Goal: Book appointment/travel/reservation

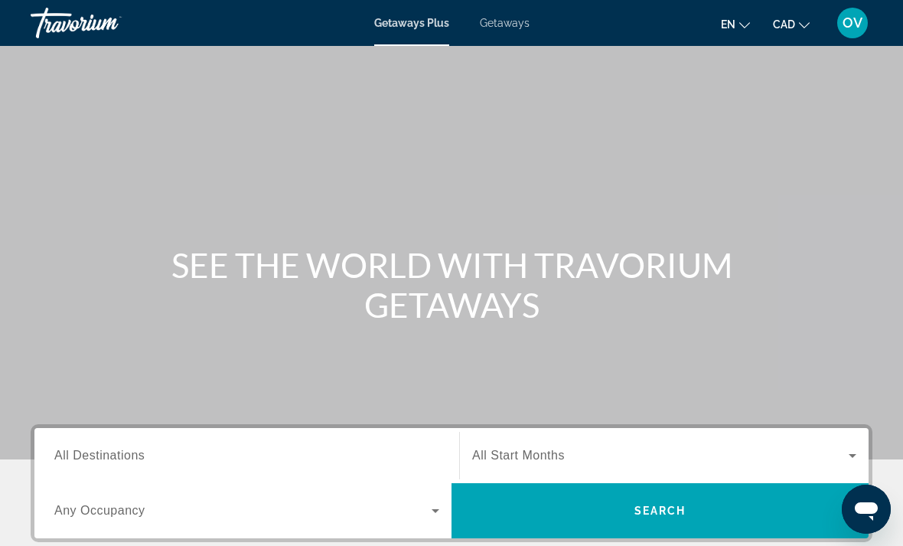
click at [293, 475] on div "Search widget" at bounding box center [246, 456] width 385 height 44
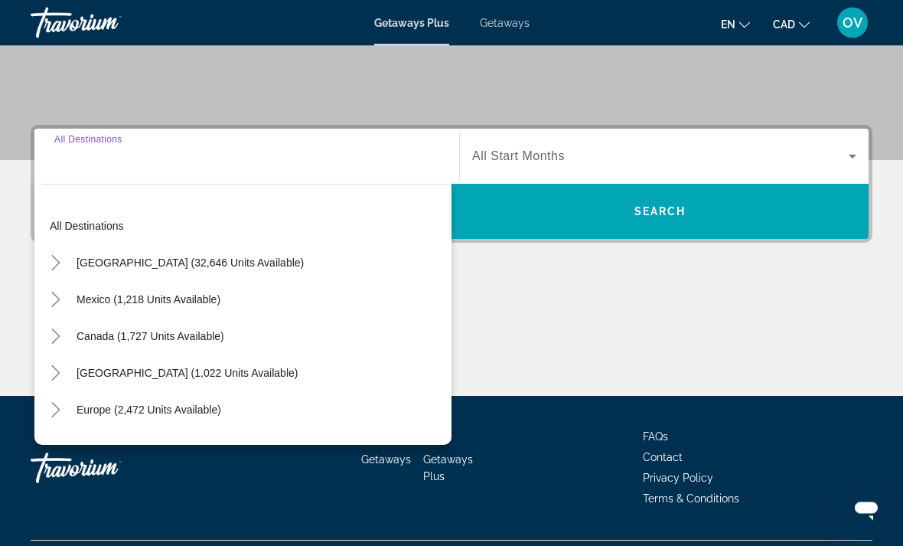
scroll to position [335, 0]
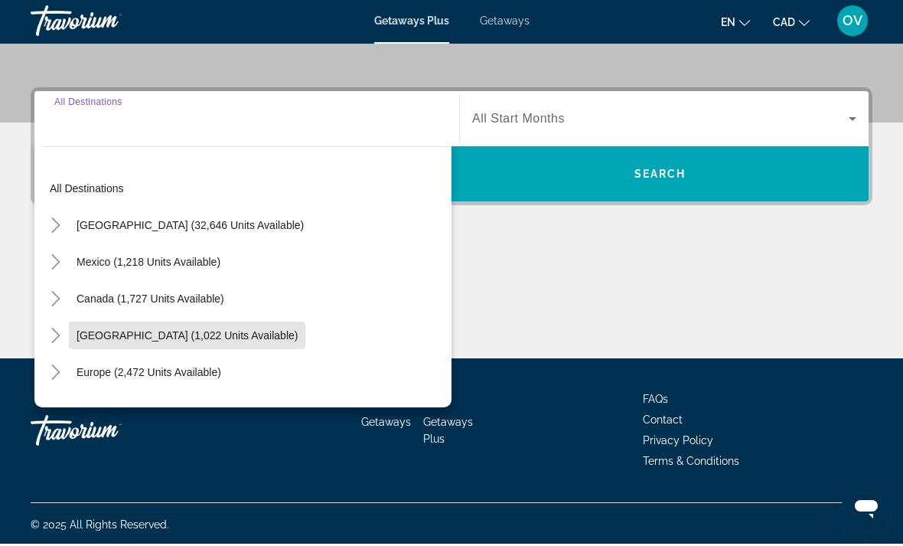
click at [188, 338] on span "[GEOGRAPHIC_DATA] (1,022 units available)" at bounding box center [187, 338] width 221 height 12
type input "**********"
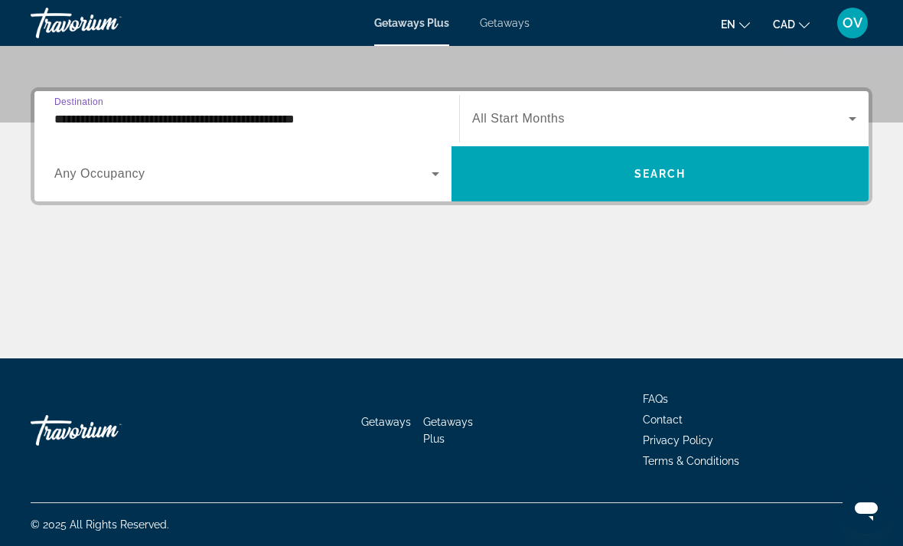
click at [633, 158] on span "Search widget" at bounding box center [660, 173] width 417 height 37
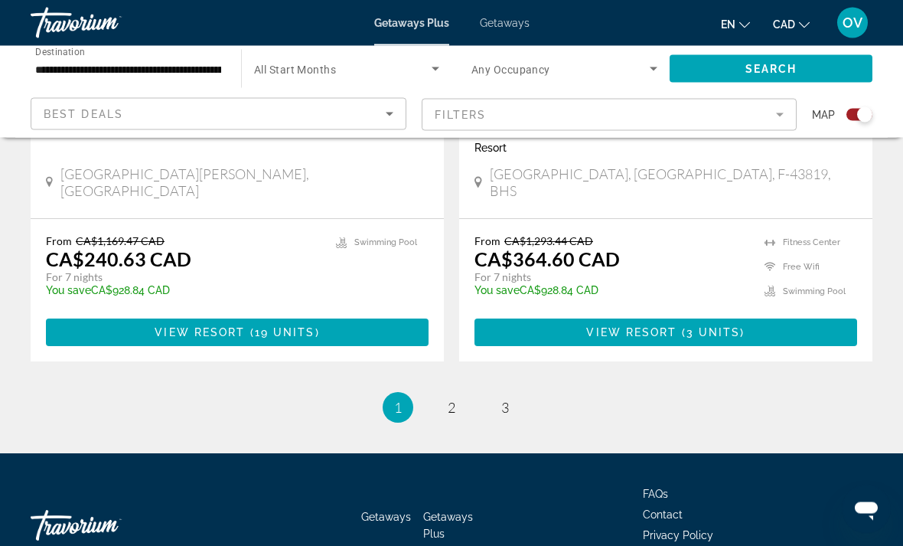
scroll to position [3467, 0]
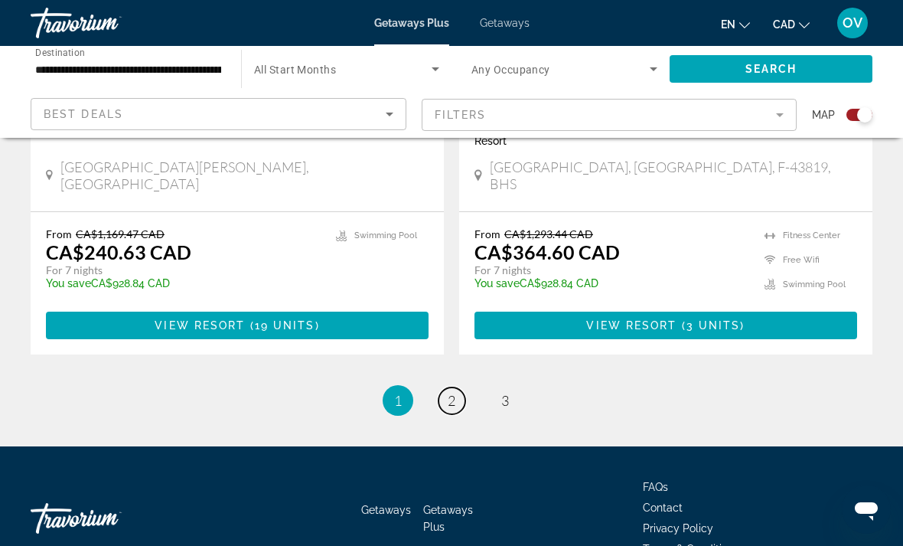
click at [449, 392] on span "2" at bounding box center [452, 400] width 8 height 17
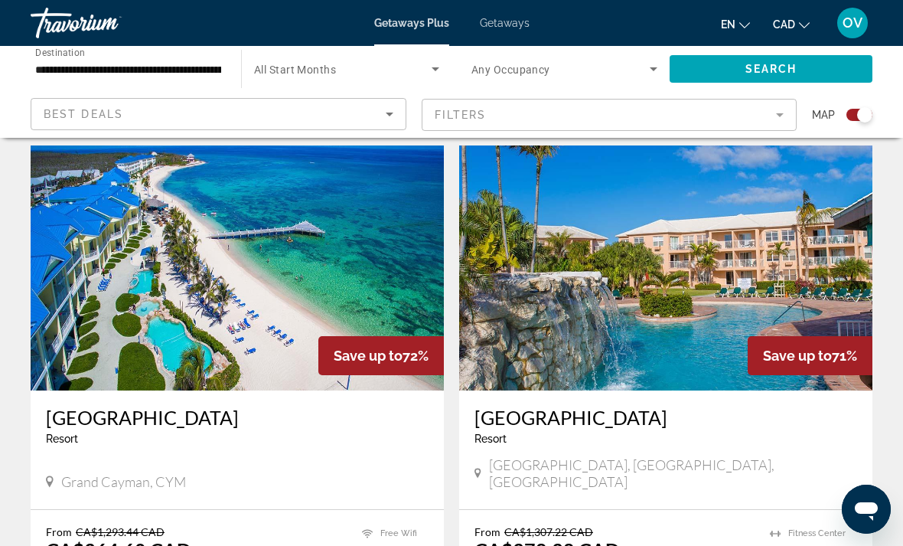
scroll to position [2644, 0]
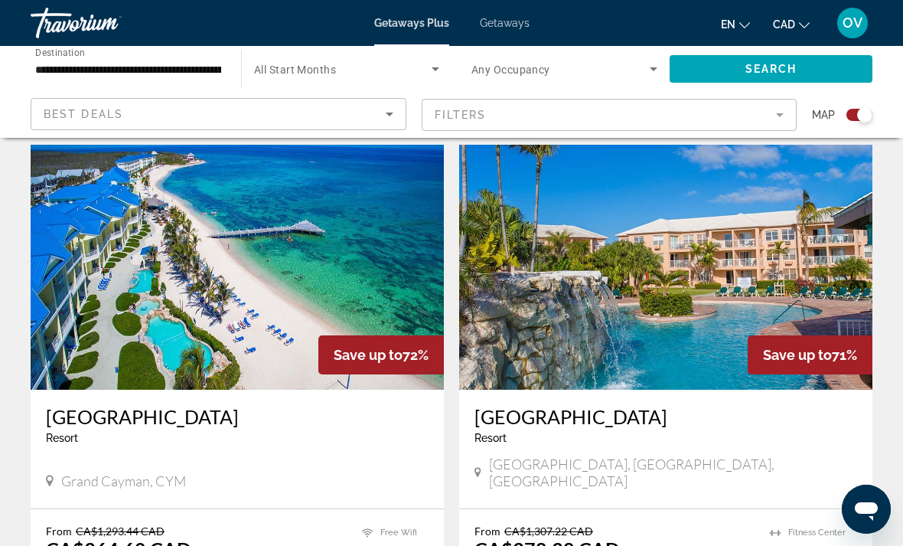
click at [357, 264] on img "Main content" at bounding box center [237, 267] width 413 height 245
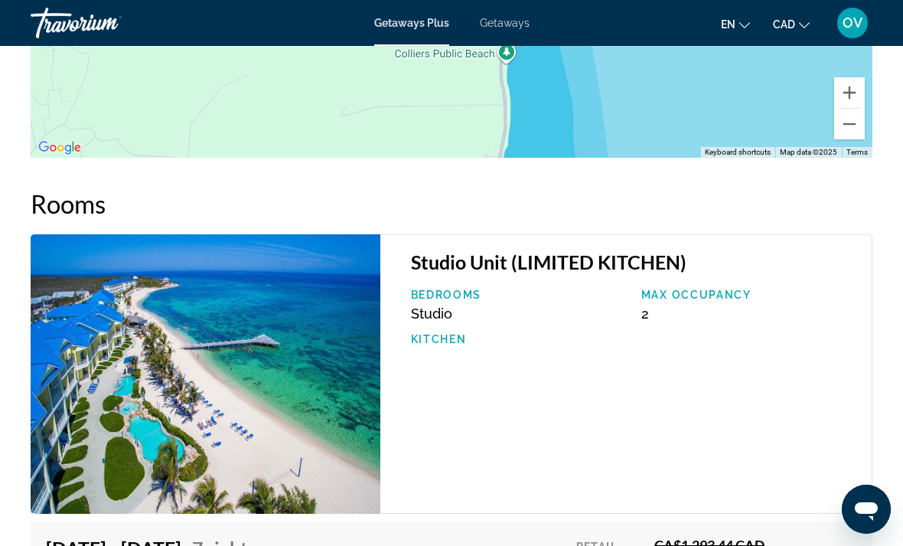
scroll to position [2663, 0]
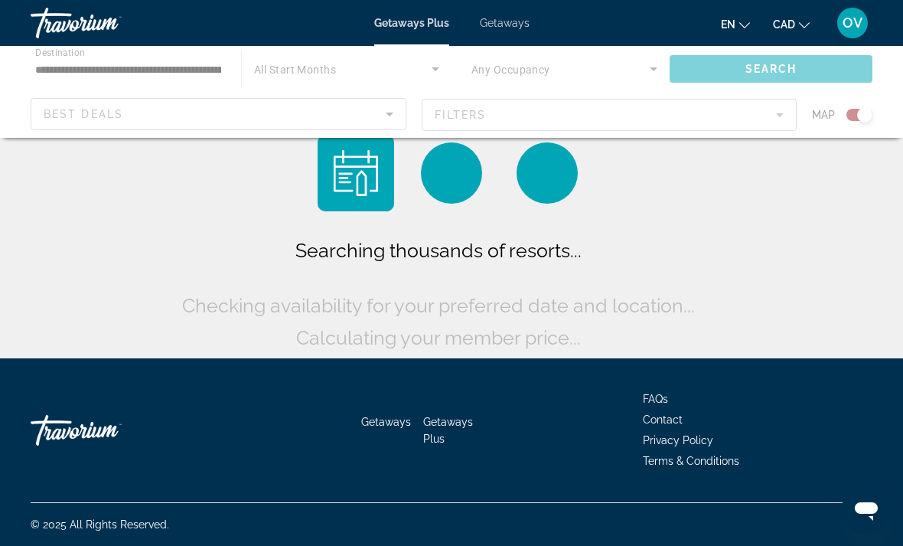
scroll to position [49, 0]
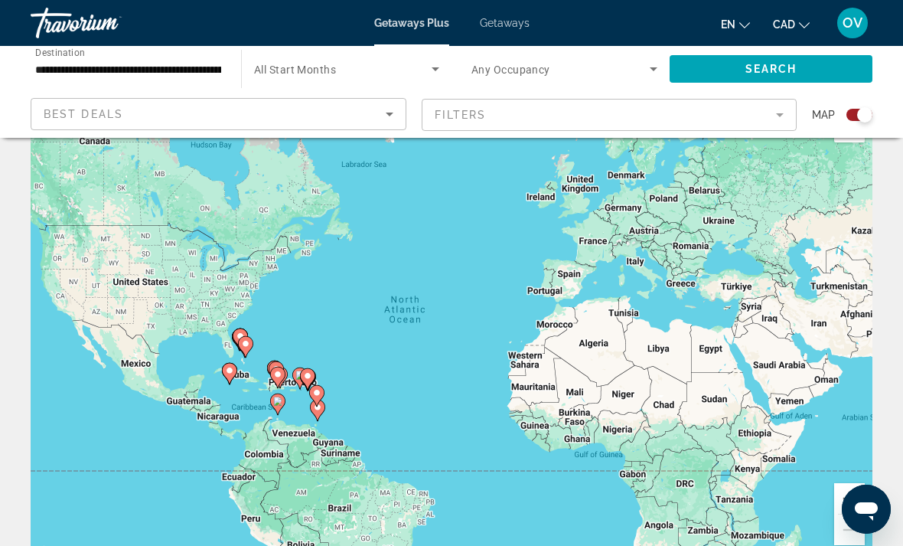
click at [341, 67] on span "Search widget" at bounding box center [343, 69] width 178 height 18
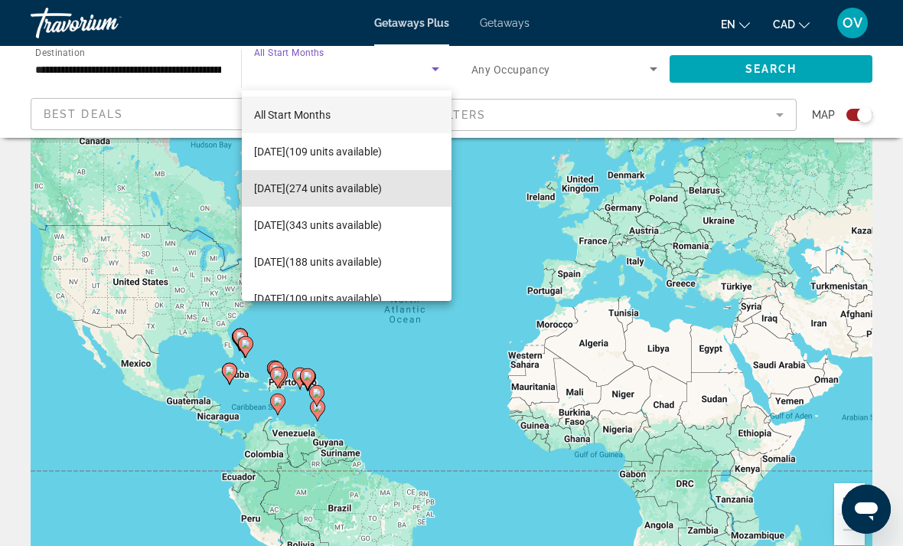
click at [370, 202] on mat-option "[DATE] (274 units available)" at bounding box center [347, 188] width 210 height 37
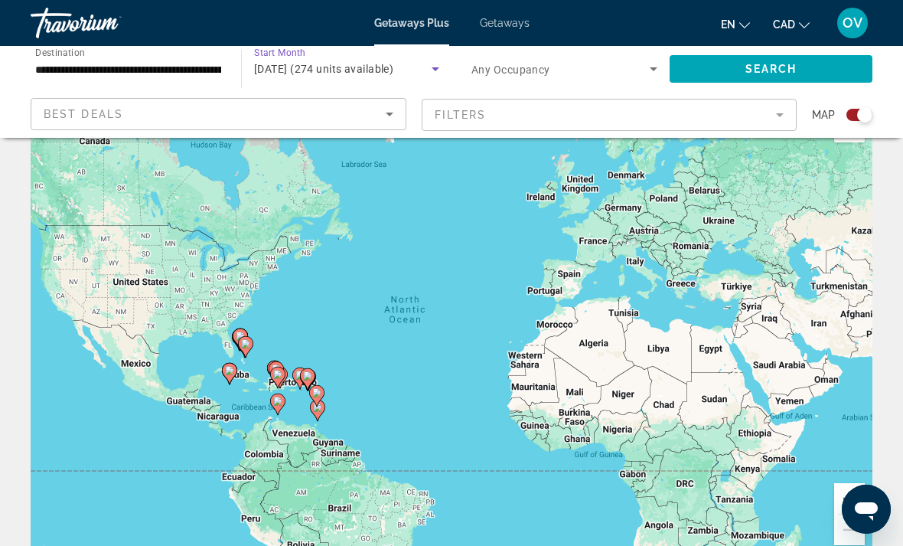
click at [757, 76] on span "Search widget" at bounding box center [771, 69] width 203 height 37
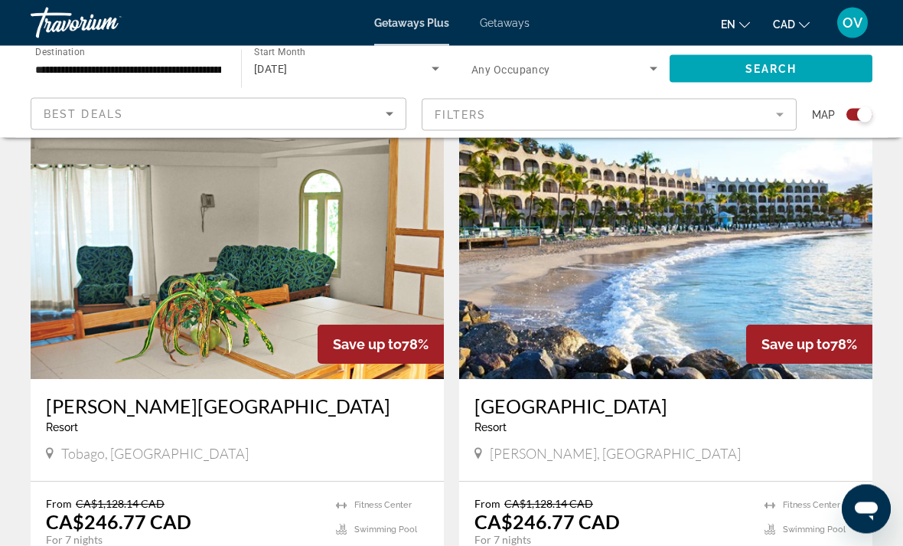
scroll to position [3444, 0]
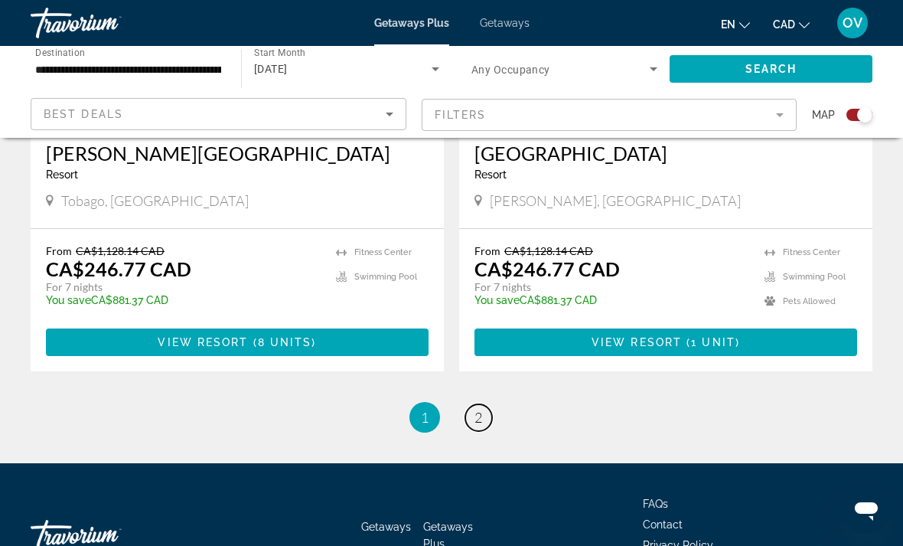
click at [479, 404] on link "page 2" at bounding box center [478, 417] width 27 height 27
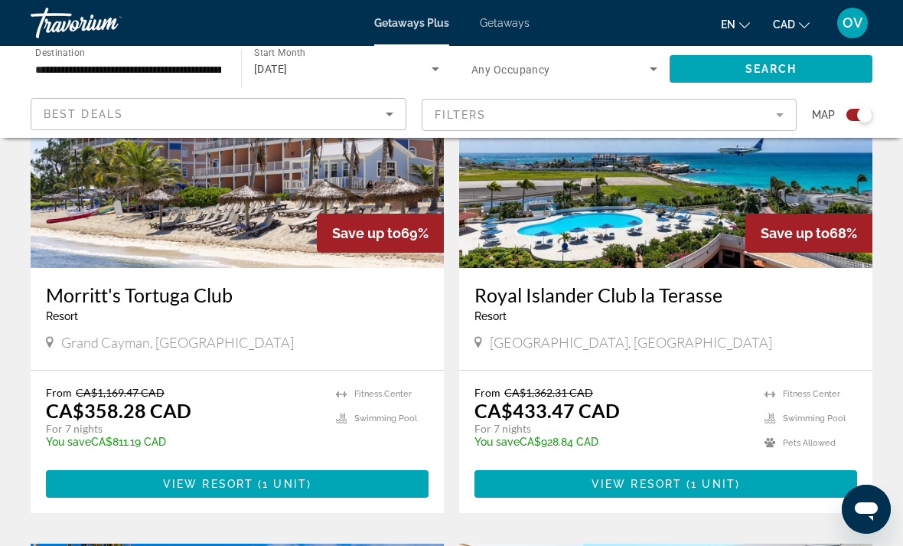
scroll to position [1700, 0]
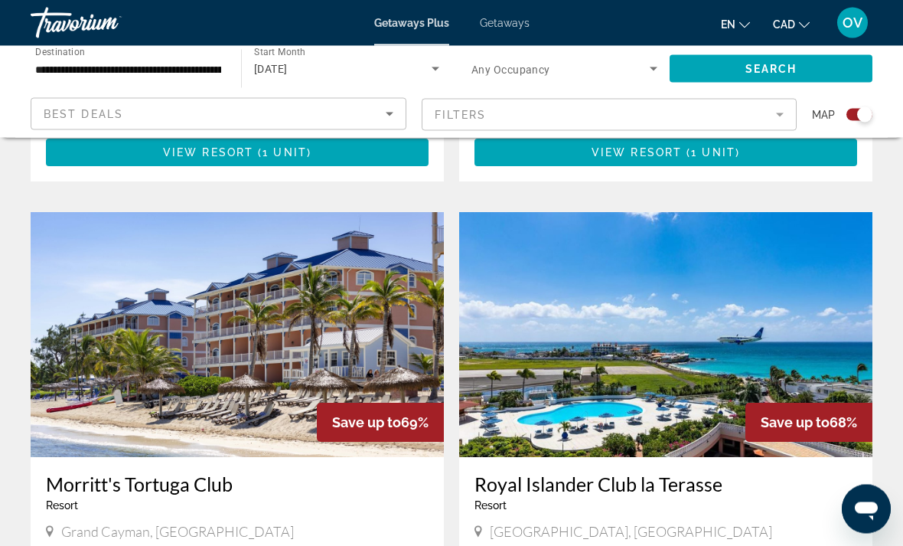
click at [334, 355] on img "Main content" at bounding box center [237, 335] width 413 height 245
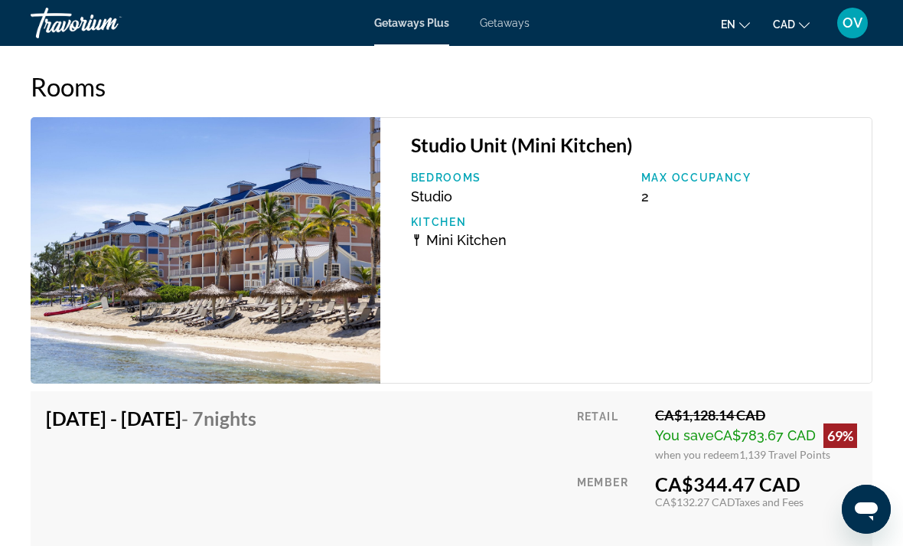
scroll to position [2890, 0]
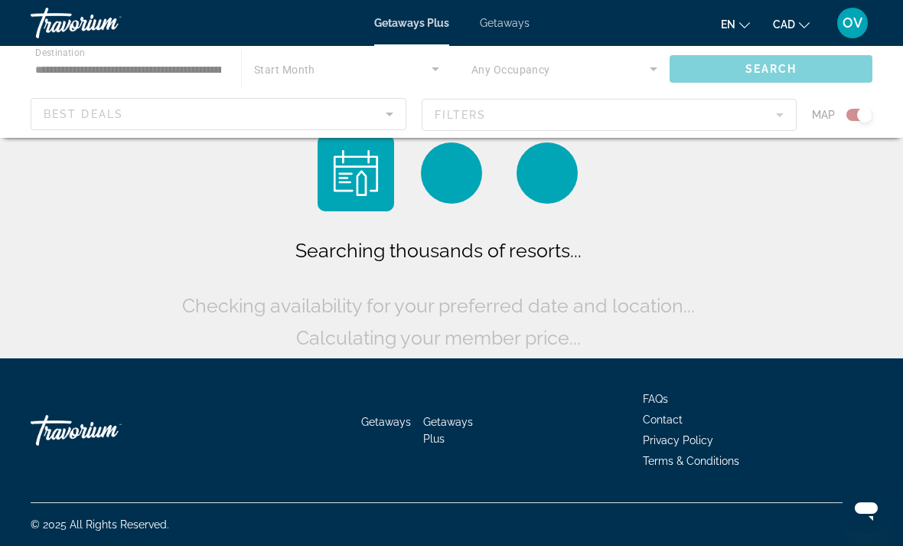
scroll to position [49, 0]
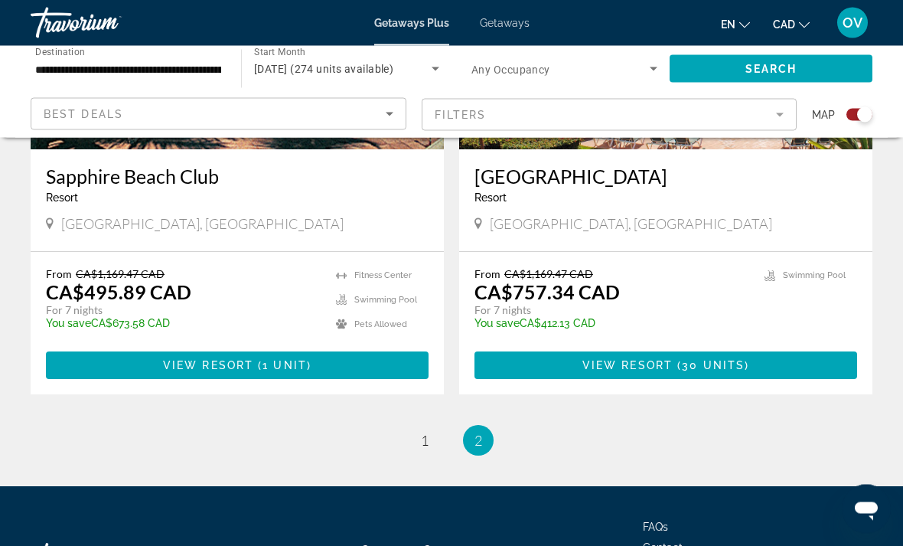
click at [516, 28] on span "Getaways" at bounding box center [505, 23] width 50 height 12
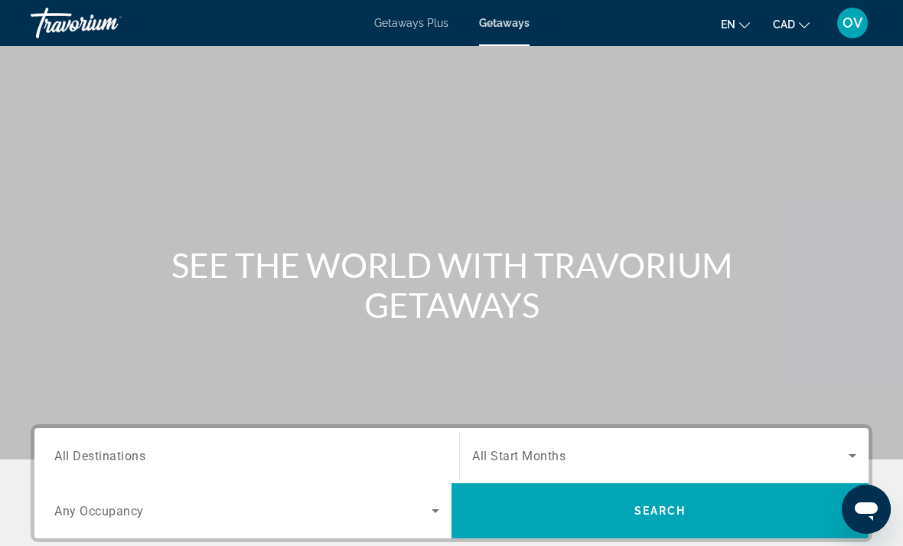
click at [317, 455] on input "Destination All Destinations" at bounding box center [246, 456] width 385 height 18
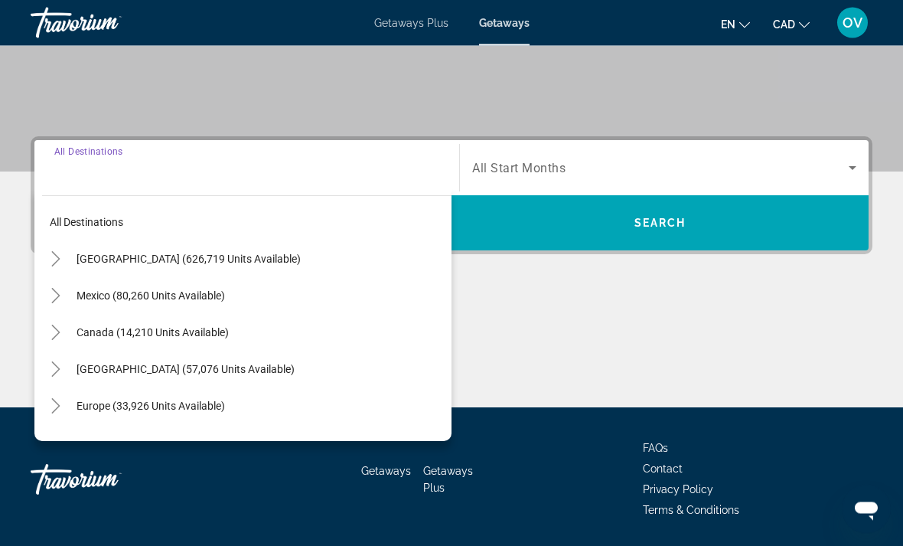
scroll to position [288, 0]
click at [248, 373] on span "[GEOGRAPHIC_DATA] (57,076 units available)" at bounding box center [186, 369] width 218 height 12
type input "**********"
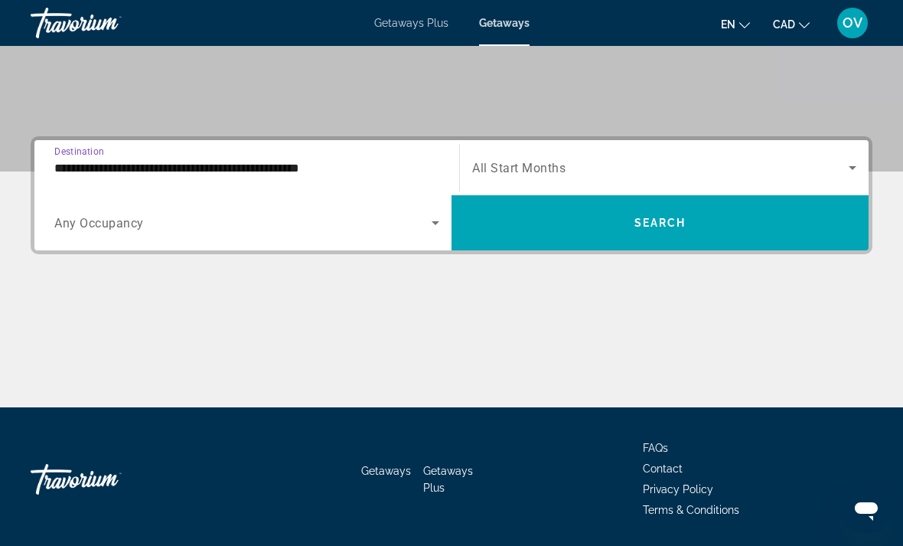
click at [658, 166] on span "Search widget" at bounding box center [660, 167] width 377 height 18
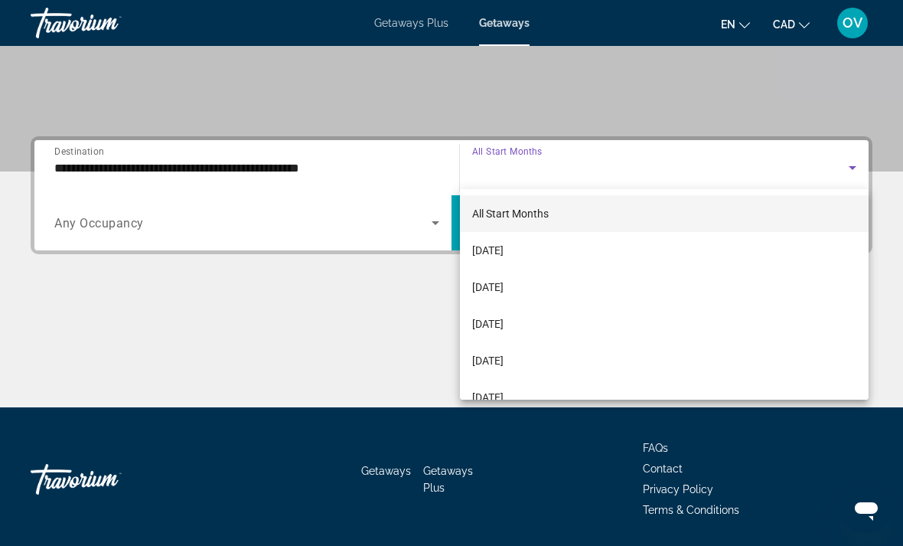
click at [400, 374] on div at bounding box center [451, 273] width 903 height 546
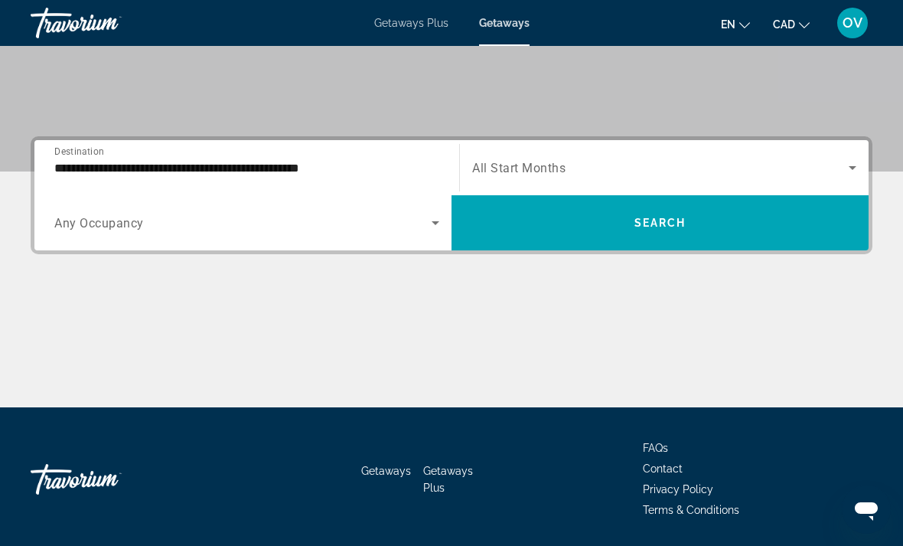
click at [598, 240] on span "Search widget" at bounding box center [660, 222] width 417 height 37
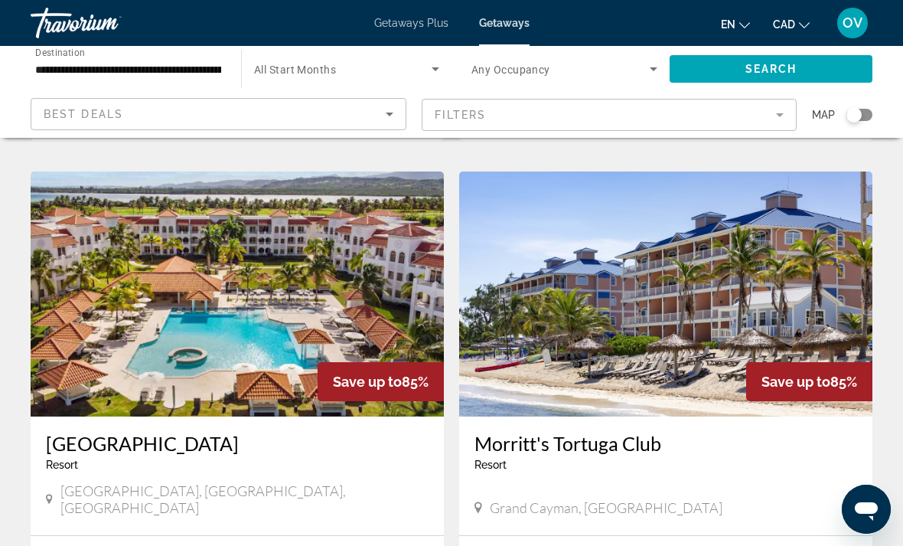
scroll to position [2144, 0]
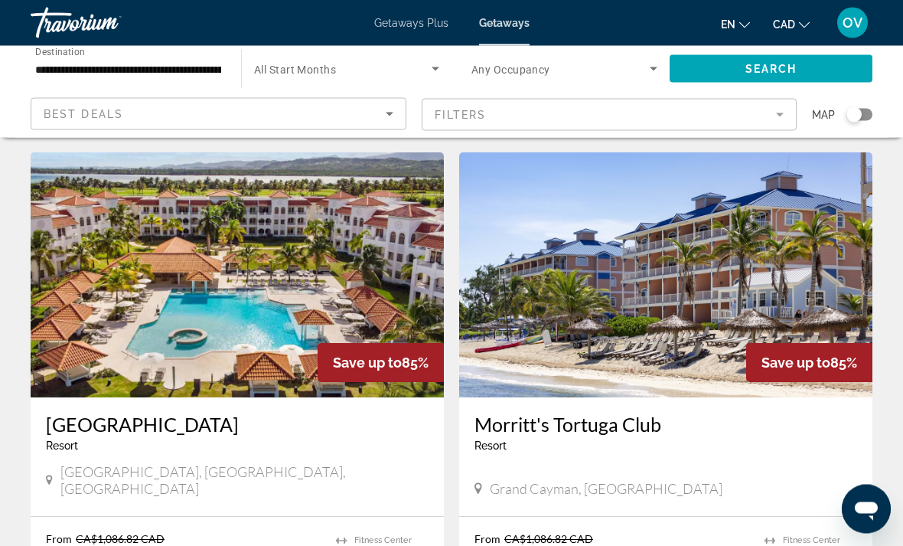
click at [385, 255] on img "Main content" at bounding box center [237, 275] width 413 height 245
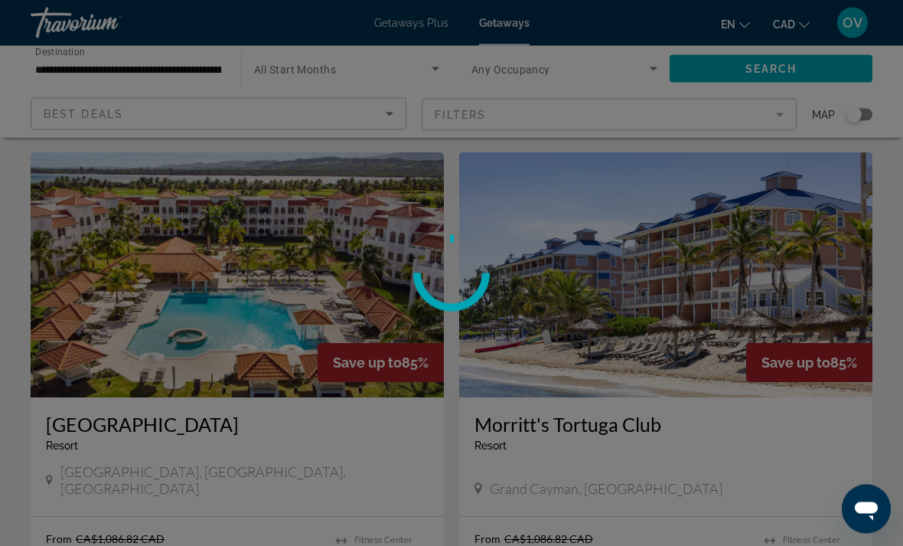
scroll to position [2144, 0]
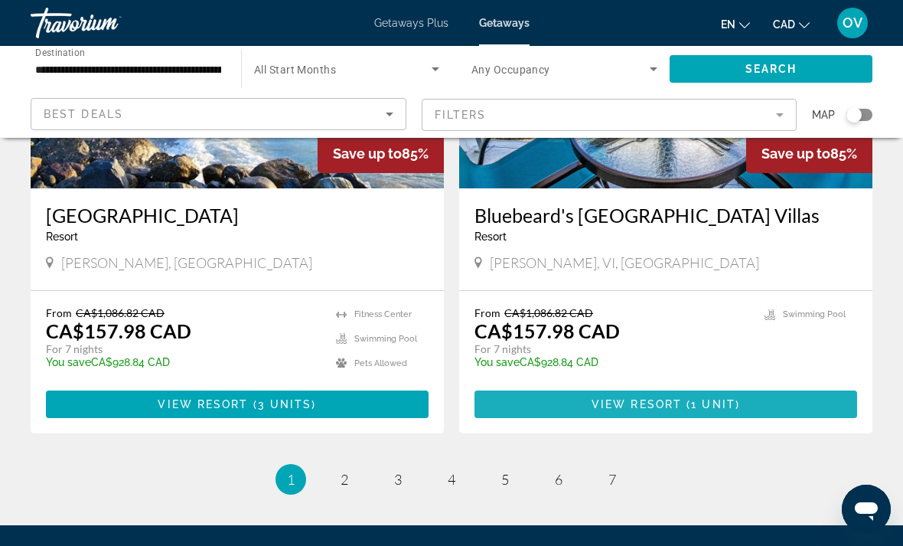
scroll to position [2970, 0]
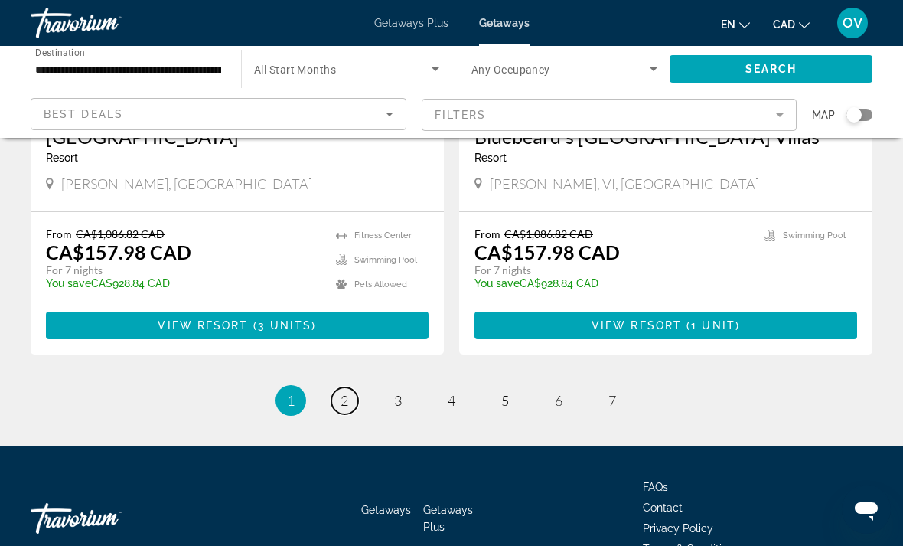
click at [341, 392] on span "2" at bounding box center [345, 400] width 8 height 17
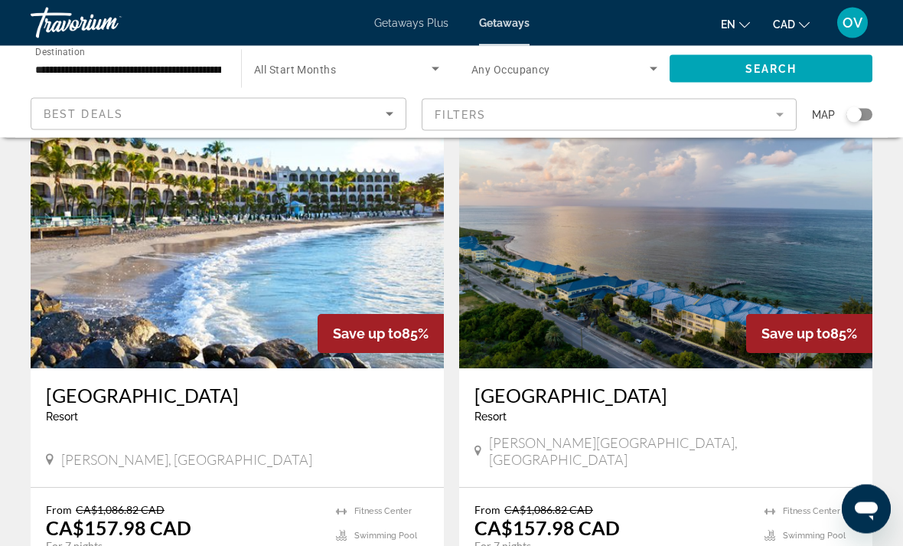
scroll to position [64, 0]
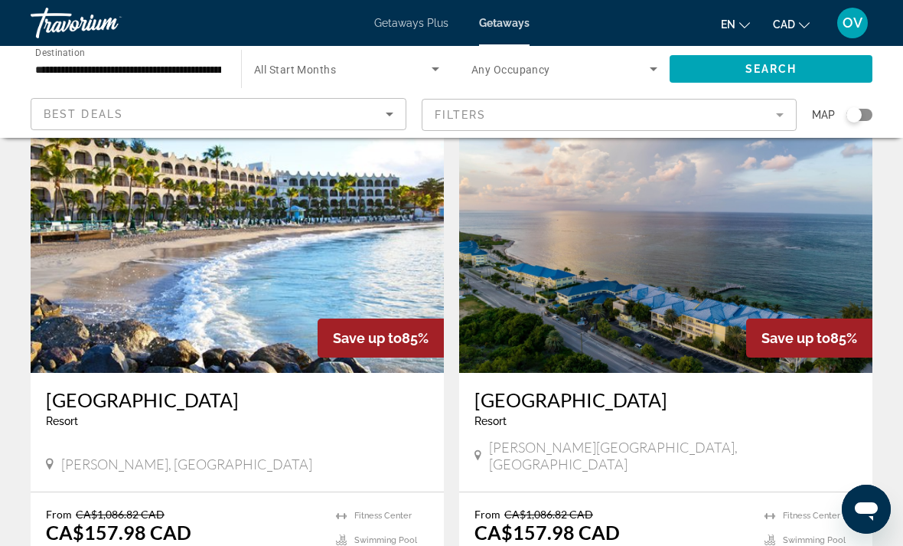
click at [361, 237] on img "Main content" at bounding box center [237, 250] width 413 height 245
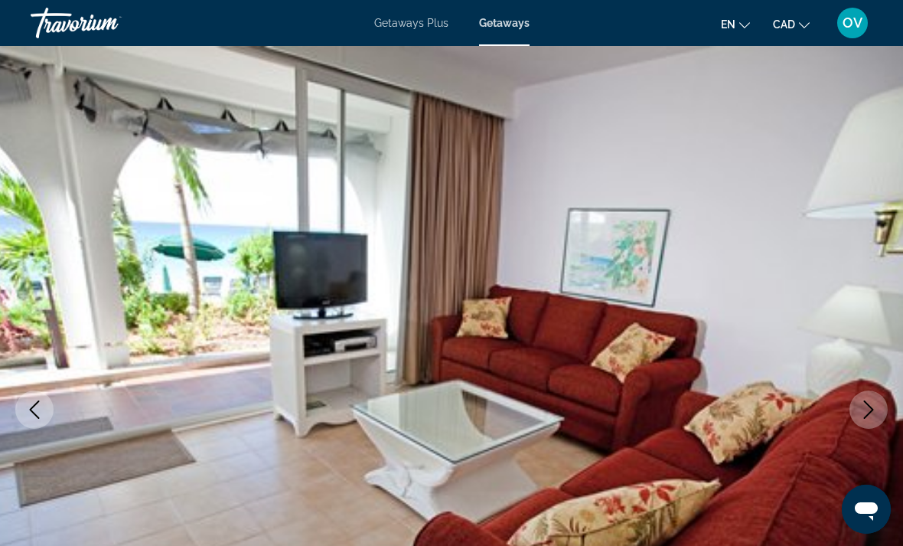
click at [861, 416] on icon "Next image" at bounding box center [869, 409] width 18 height 18
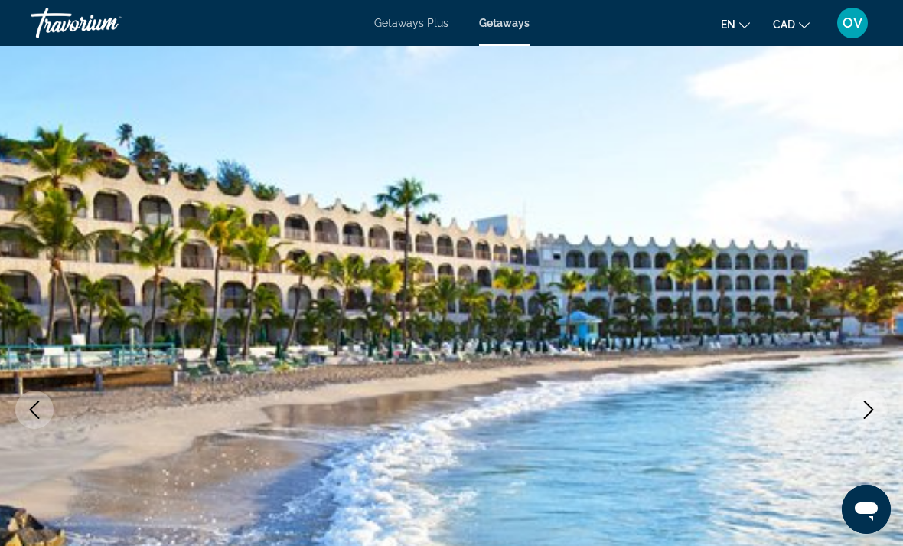
click at [858, 400] on button "Next image" at bounding box center [869, 409] width 38 height 38
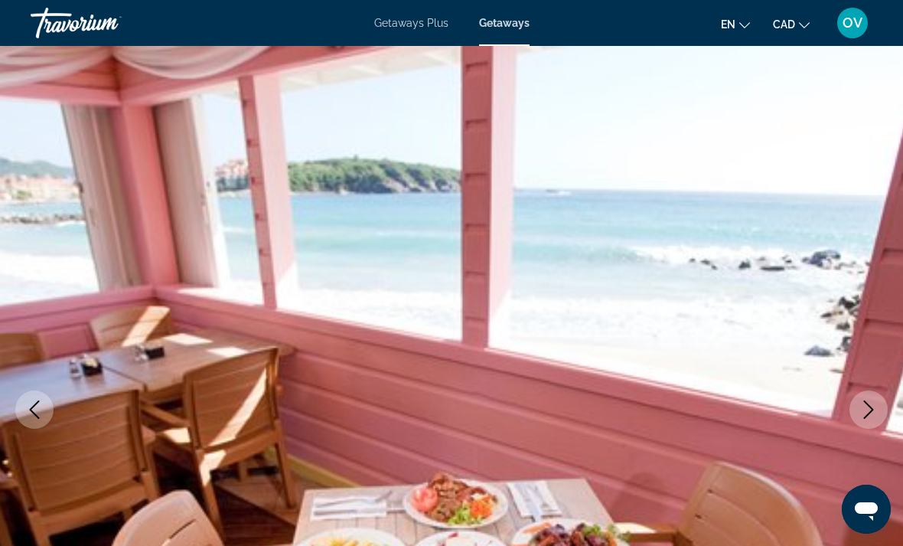
click at [854, 412] on button "Next image" at bounding box center [869, 409] width 38 height 38
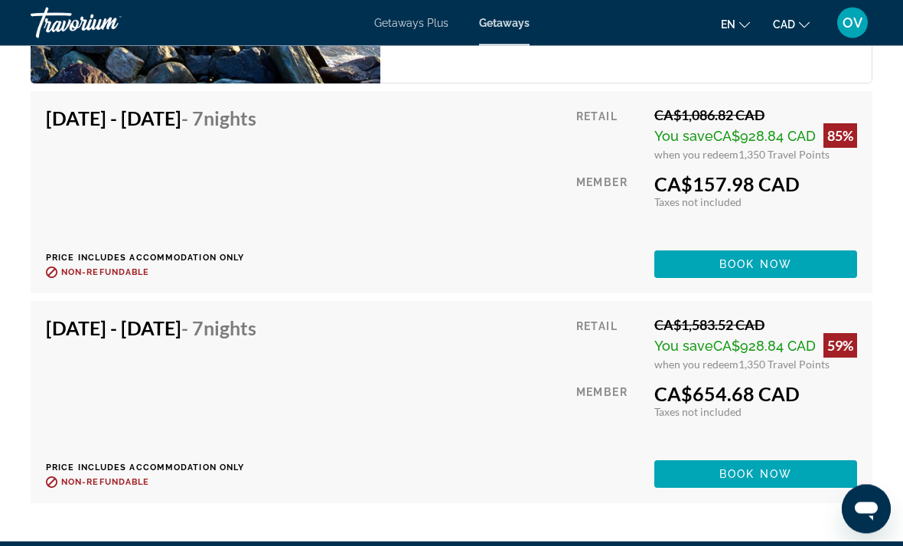
scroll to position [3212, 0]
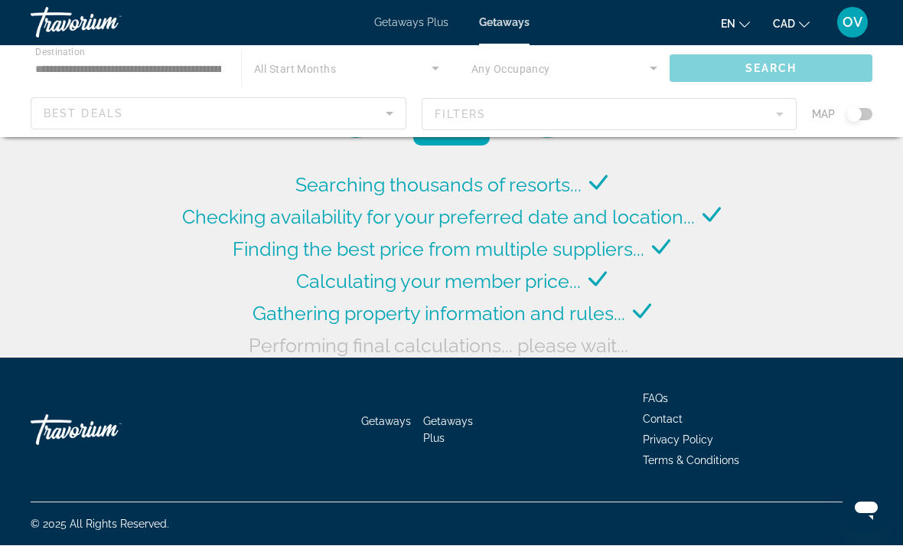
scroll to position [57, 0]
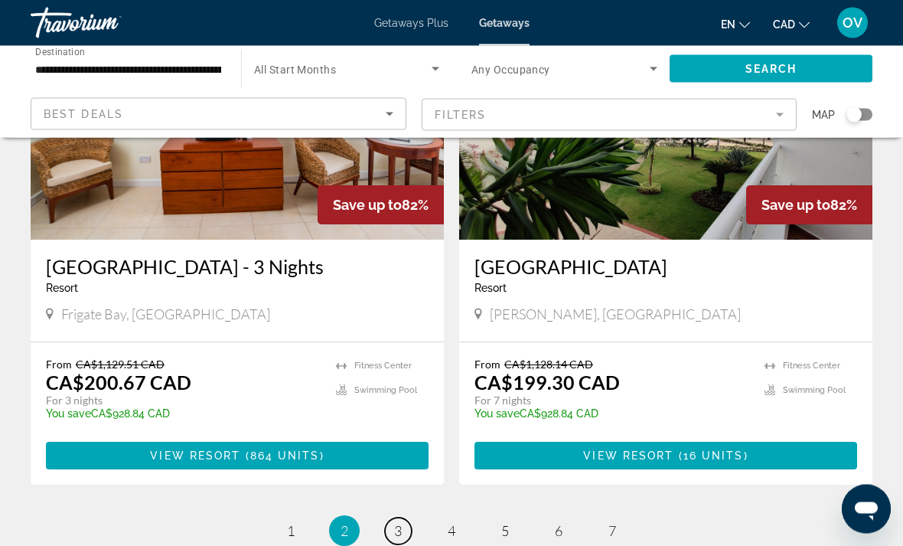
click at [391, 518] on link "page 3" at bounding box center [398, 531] width 27 height 27
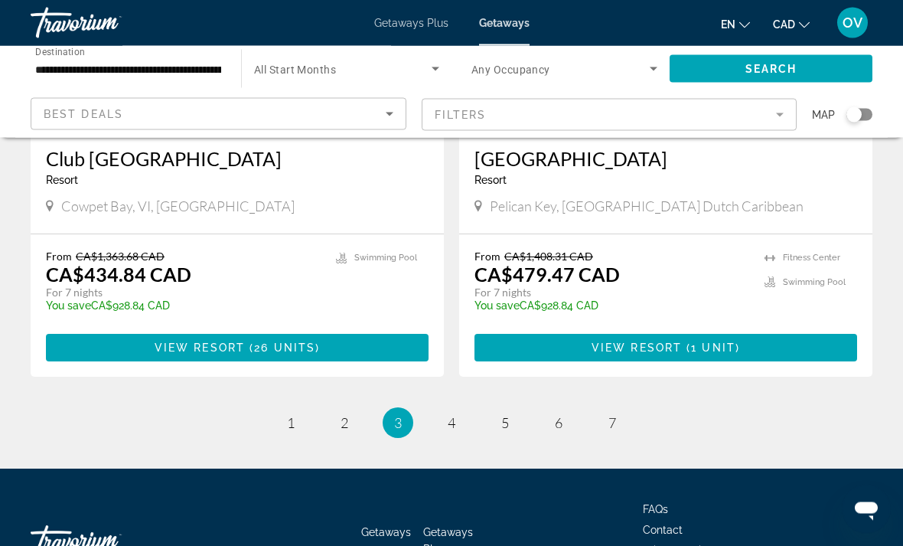
scroll to position [2994, 0]
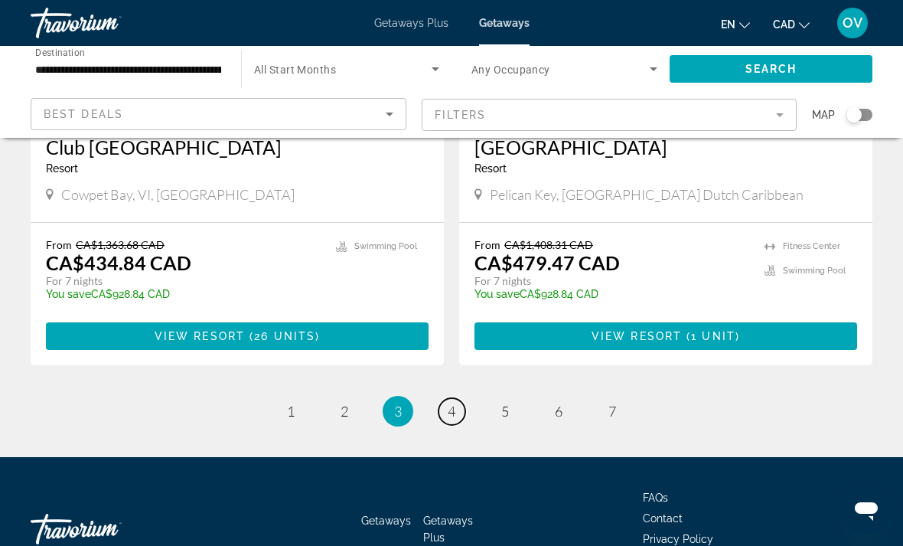
click at [446, 398] on link "page 4" at bounding box center [452, 411] width 27 height 27
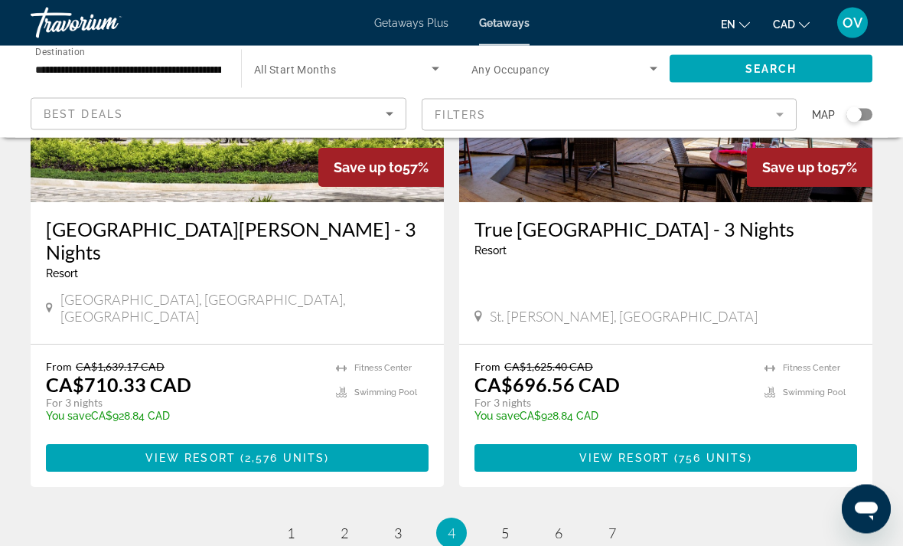
scroll to position [2952, 0]
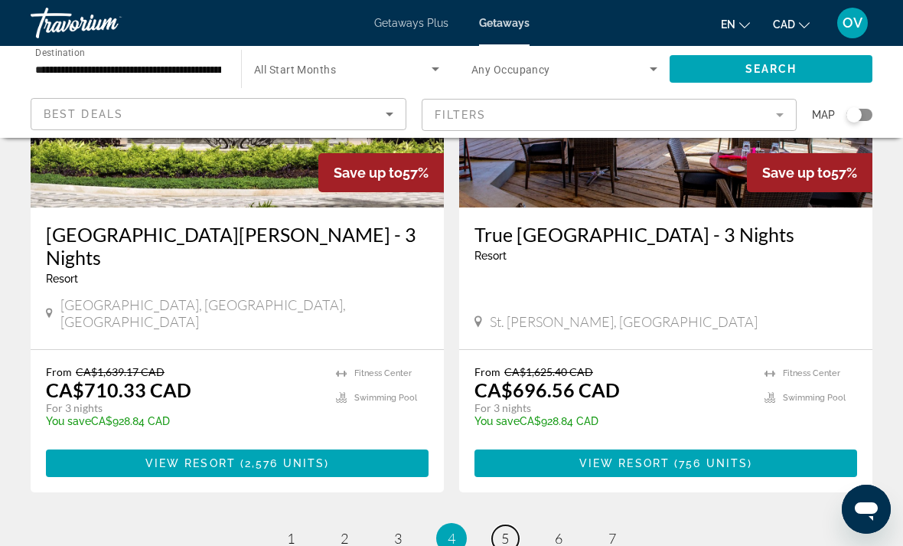
click at [505, 530] on span "5" at bounding box center [505, 538] width 8 height 17
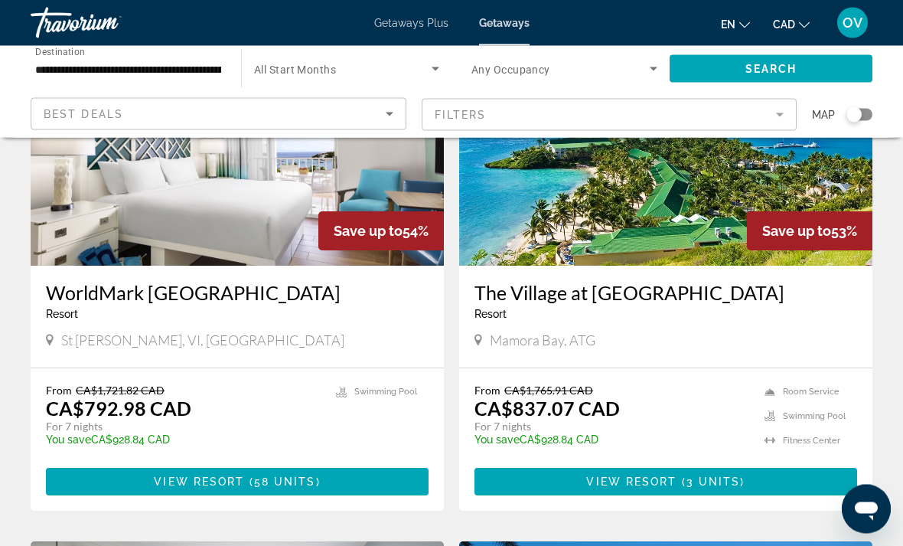
scroll to position [171, 0]
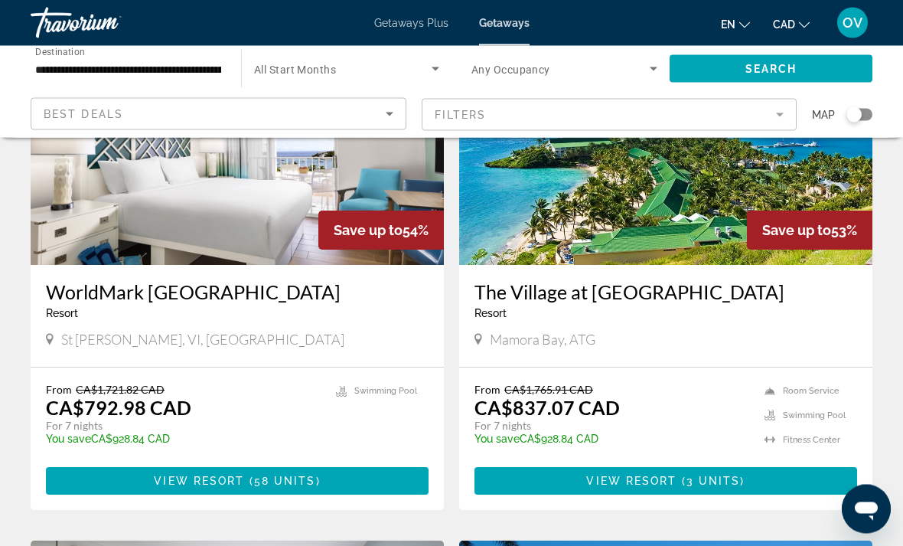
click at [665, 477] on span "View Resort" at bounding box center [631, 481] width 90 height 12
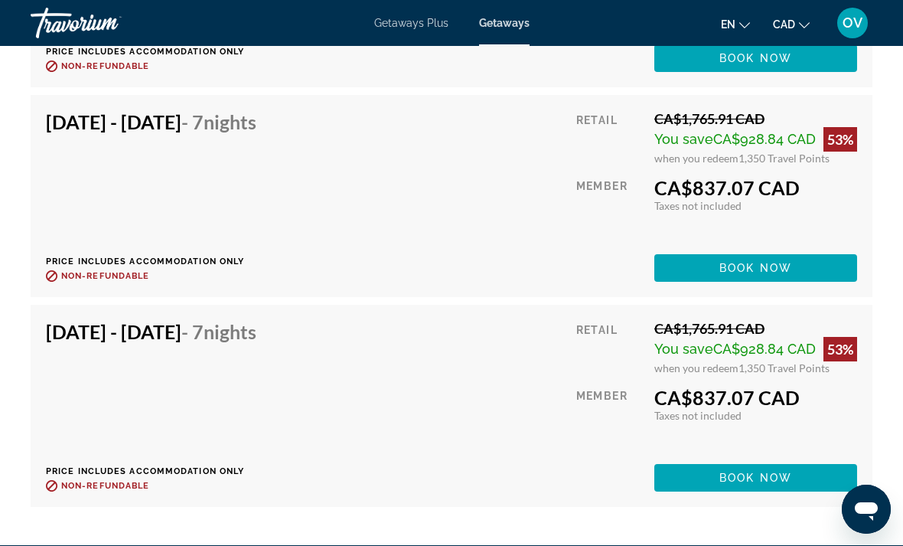
scroll to position [3324, 0]
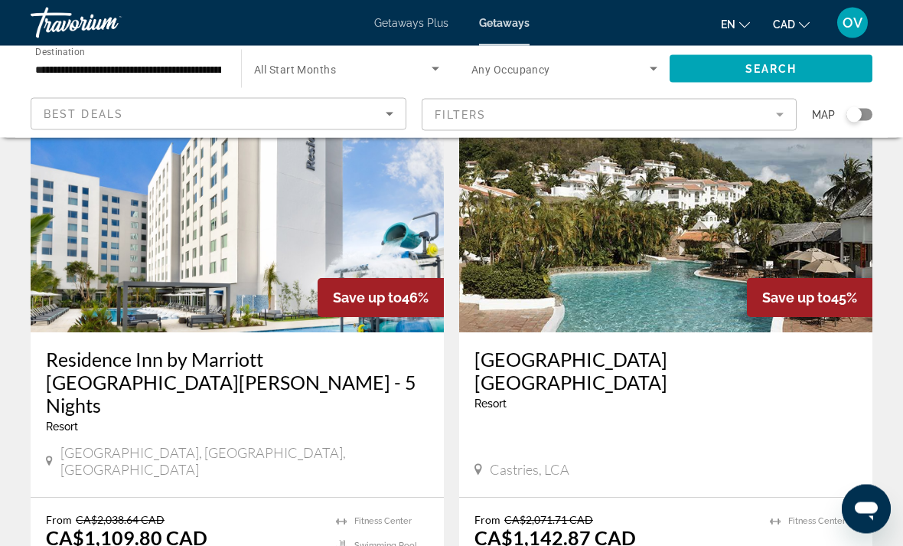
scroll to position [3016, 0]
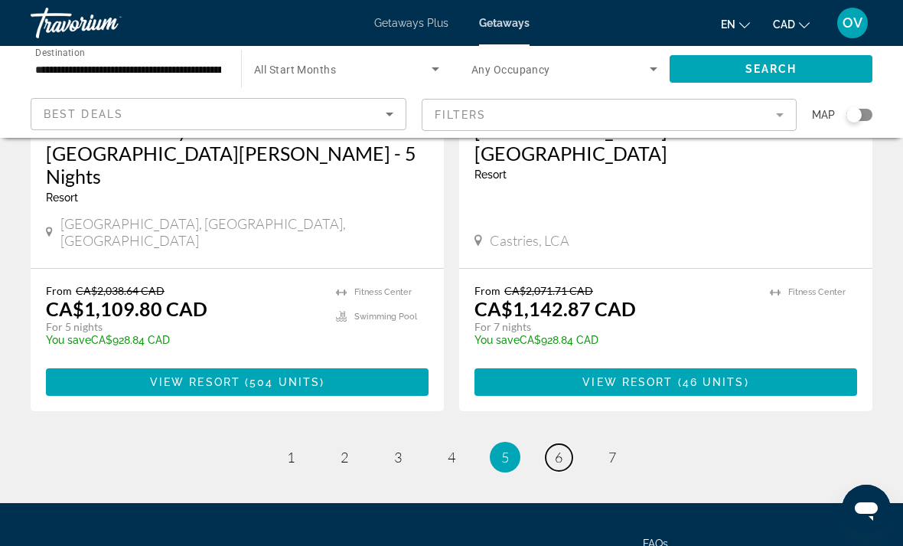
click at [550, 444] on link "page 6" at bounding box center [559, 457] width 27 height 27
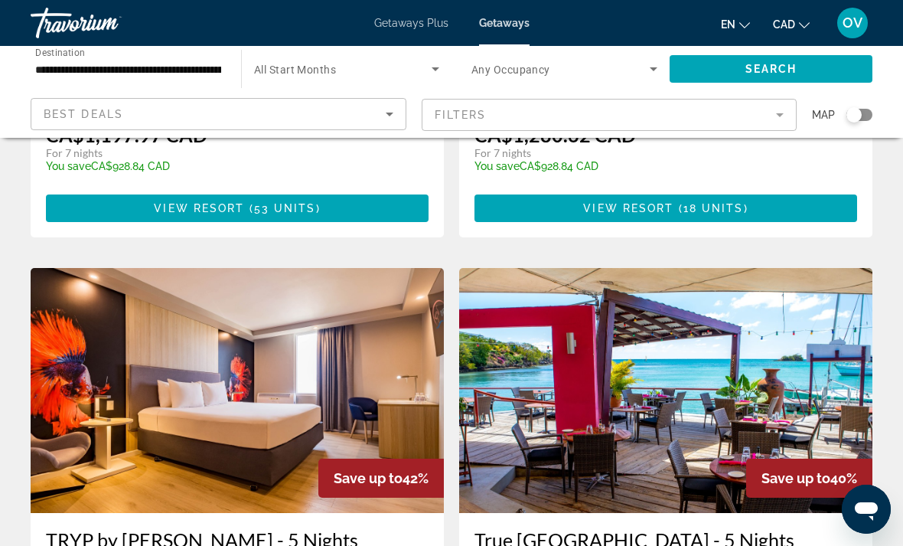
scroll to position [443, 0]
